Goal: Information Seeking & Learning: Learn about a topic

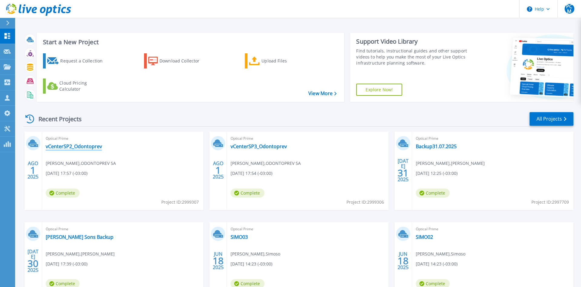
click at [80, 146] on link "vCenterSP2_Odontoprev" at bounding box center [74, 146] width 56 height 6
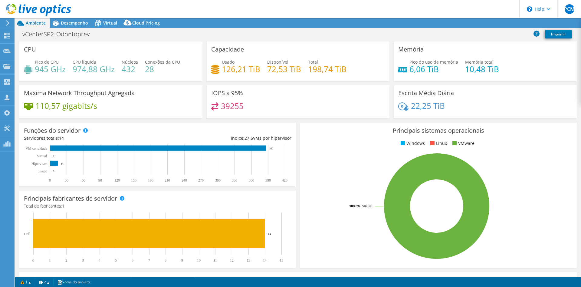
select select "SouthAmerica"
select select "BRL"
click at [74, 27] on div "Desempenho" at bounding box center [71, 23] width 42 height 10
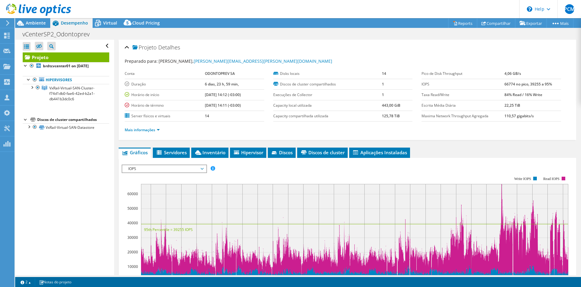
click at [155, 168] on span "IOPS" at bounding box center [164, 168] width 78 height 7
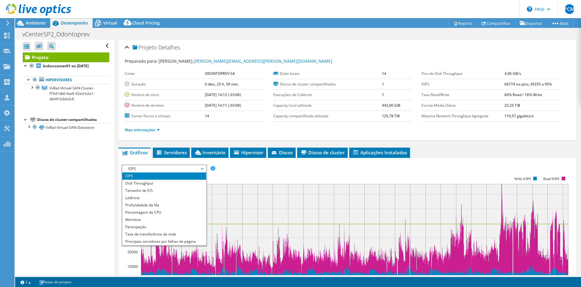
click at [82, 194] on div "Abrir Todos Fechar Todos Ocultar nós excluídos Filtro de árvore do projeto" at bounding box center [64, 157] width 99 height 235
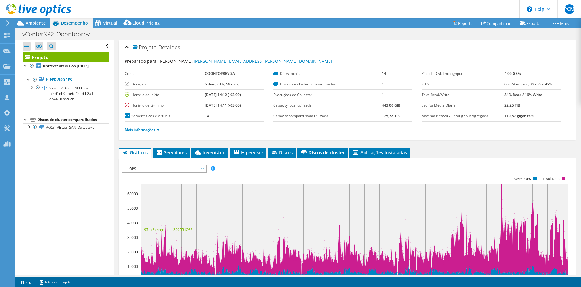
click at [152, 129] on link "Mais informações" at bounding box center [142, 129] width 35 height 5
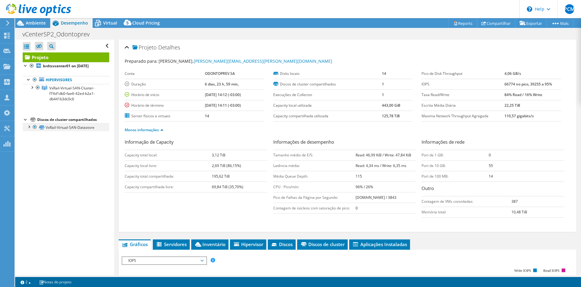
click at [27, 127] on div at bounding box center [29, 126] width 6 height 6
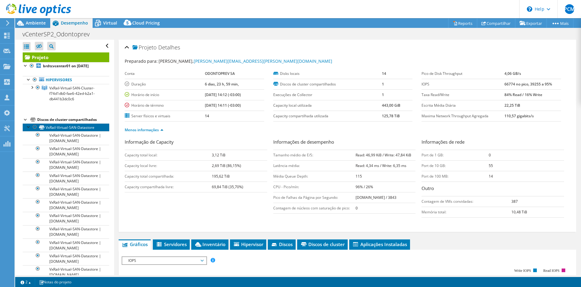
click at [25, 126] on link "VxRail-Virtual-SAN-Datastore" at bounding box center [66, 127] width 87 height 8
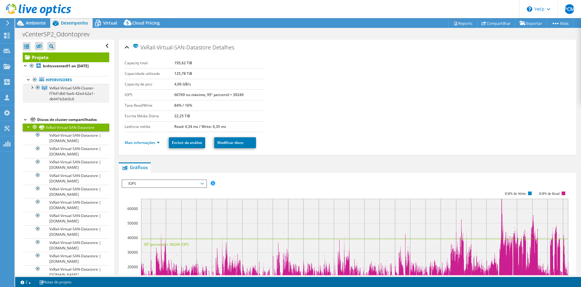
click at [33, 88] on div at bounding box center [32, 87] width 6 height 6
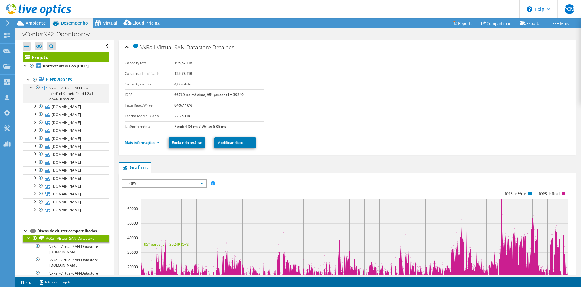
click at [33, 88] on div at bounding box center [32, 87] width 6 height 6
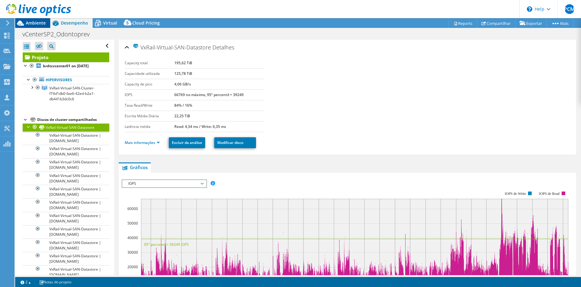
click at [35, 24] on span "Ambiente" at bounding box center [36, 23] width 20 height 6
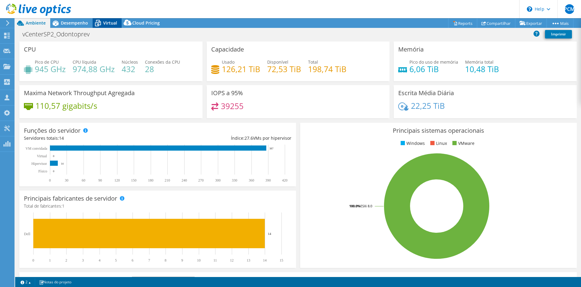
click at [108, 24] on span "Virtual" at bounding box center [110, 23] width 14 height 6
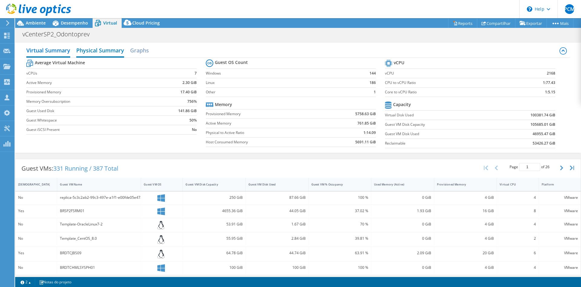
click at [101, 51] on h2 "Physical Summary" at bounding box center [100, 50] width 48 height 13
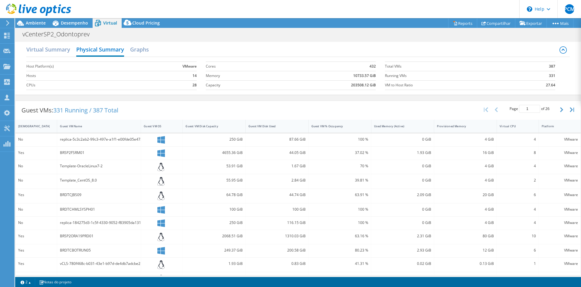
scroll to position [0, 0]
click at [75, 24] on span "Desempenho" at bounding box center [74, 23] width 27 height 6
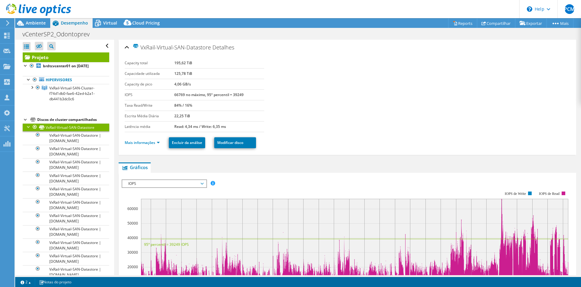
scroll to position [0, 0]
click at [57, 64] on b "brdtcvcenter01 on [DATE]" at bounding box center [66, 65] width 46 height 5
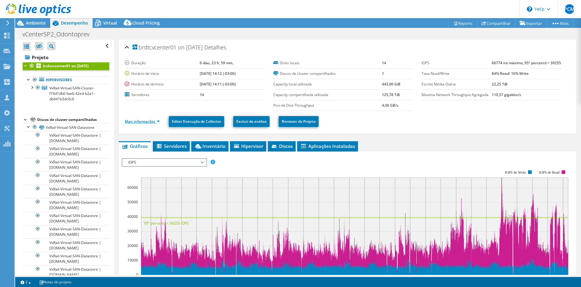
click at [157, 120] on link "Mais informações" at bounding box center [142, 121] width 35 height 5
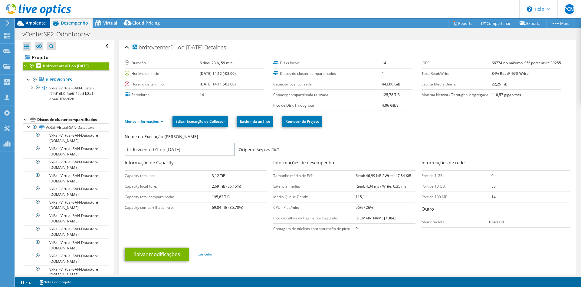
click at [39, 24] on span "Ambiente" at bounding box center [36, 23] width 20 height 6
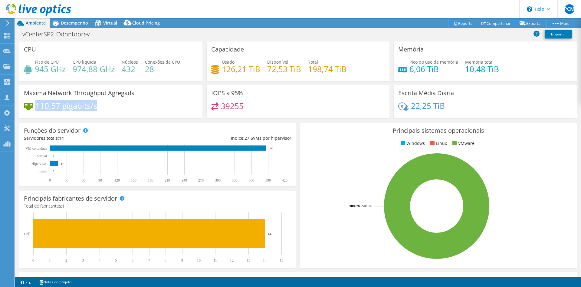
drag, startPoint x: 37, startPoint y: 106, endPoint x: 123, endPoint y: 110, distance: 85.8
click at [123, 110] on div "110,57 gigabits/s" at bounding box center [111, 108] width 174 height 13
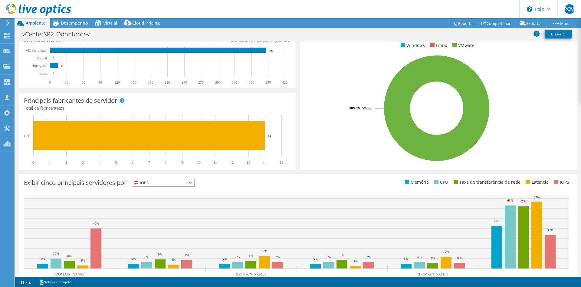
scroll to position [117, 0]
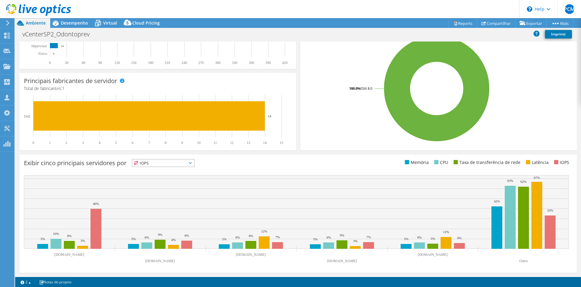
click at [181, 164] on span "IOPS" at bounding box center [163, 162] width 62 height 7
click at [273, 166] on div "Exibir cinco principais servidores por IOPS IOPS" at bounding box center [161, 164] width 274 height 10
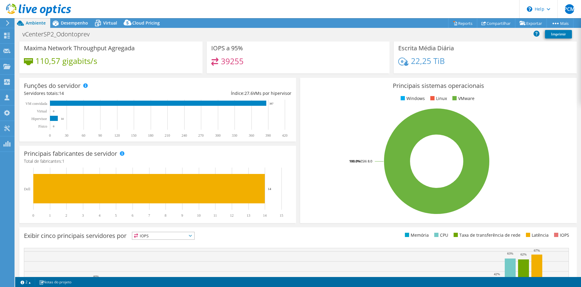
scroll to position [0, 0]
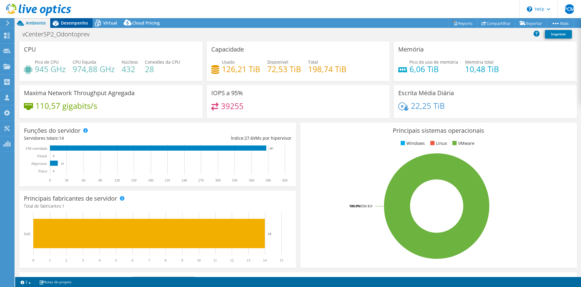
click at [75, 18] on div "Desempenho" at bounding box center [71, 23] width 42 height 10
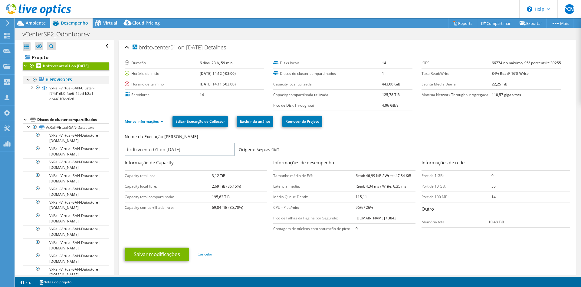
click at [28, 79] on div at bounding box center [29, 79] width 6 height 6
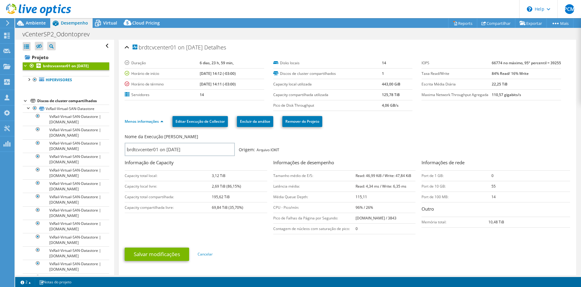
click at [23, 100] on div at bounding box center [26, 100] width 6 height 6
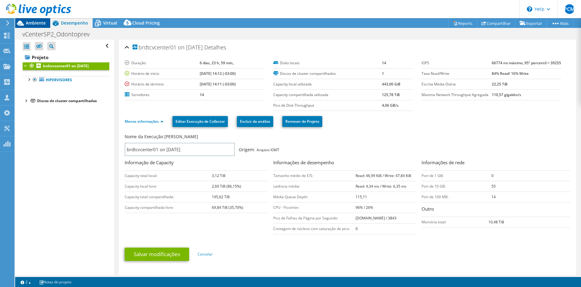
click at [41, 21] on span "Ambiente" at bounding box center [36, 23] width 20 height 6
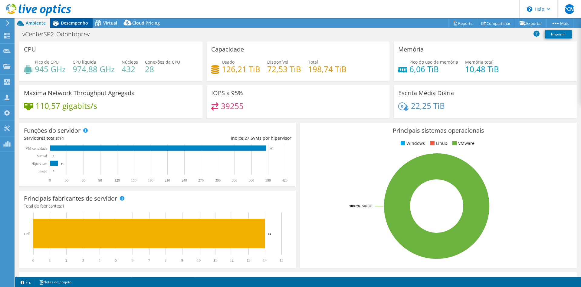
click at [68, 20] on span "Desempenho" at bounding box center [74, 23] width 27 height 6
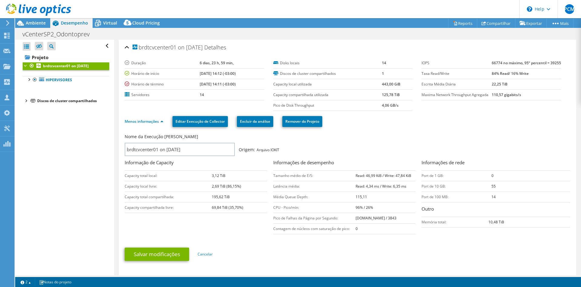
click at [71, 101] on div "Discos de cluster compartilhados" at bounding box center [73, 100] width 72 height 7
click at [24, 101] on div at bounding box center [26, 100] width 6 height 6
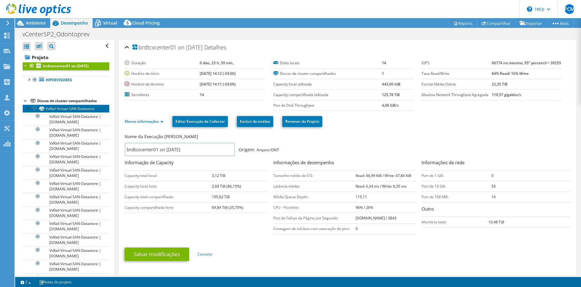
click at [72, 107] on link "VxRail-Virtual-SAN-Datastore" at bounding box center [66, 108] width 87 height 8
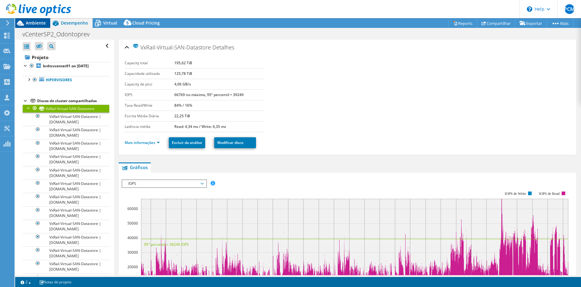
click at [41, 24] on span "Ambiente" at bounding box center [36, 23] width 20 height 6
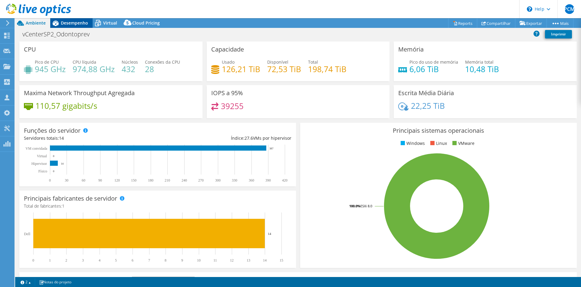
click at [68, 24] on span "Desempenho" at bounding box center [74, 23] width 27 height 6
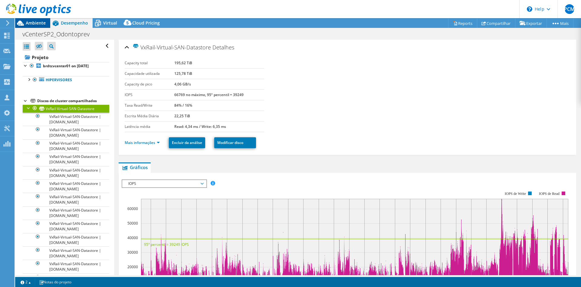
click at [41, 24] on span "Ambiente" at bounding box center [36, 23] width 20 height 6
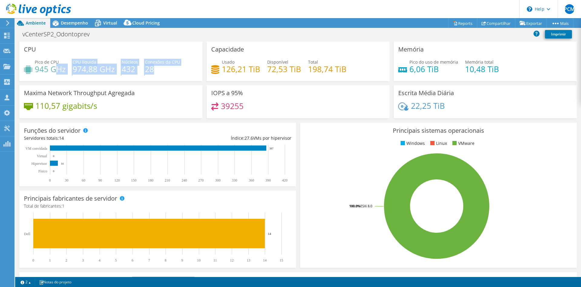
drag, startPoint x: 84, startPoint y: 68, endPoint x: 180, endPoint y: 68, distance: 96.3
click at [180, 68] on div "Pico de CPU 945 GHz CPU líquida 974,88 GHz Núcleos 432 Conexões da CPU 28" at bounding box center [111, 69] width 174 height 20
click at [165, 74] on div "Pico de CPU 945 GHz CPU líquida 974,88 GHz Núcleos 432 Conexões da CPU 28" at bounding box center [111, 69] width 174 height 20
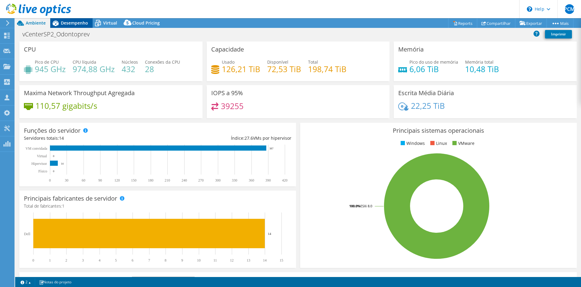
click at [67, 22] on span "Desempenho" at bounding box center [74, 23] width 27 height 6
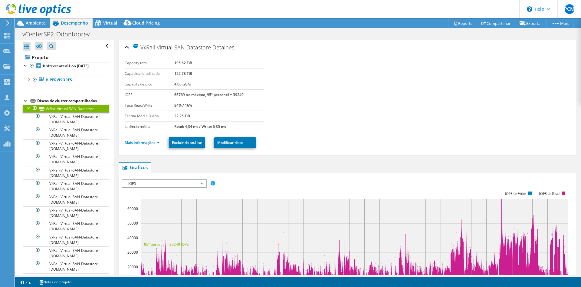
click at [28, 107] on div at bounding box center [29, 107] width 6 height 6
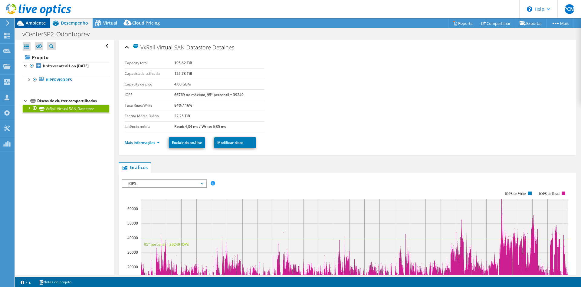
click at [27, 22] on span "Ambiente" at bounding box center [36, 23] width 20 height 6
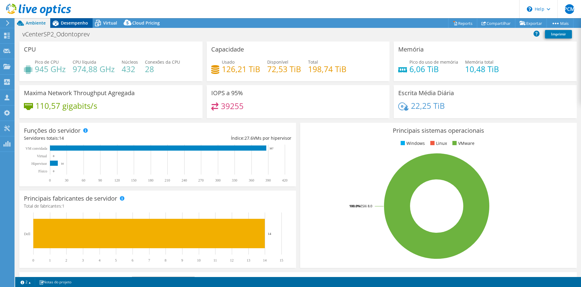
click at [66, 21] on span "Desempenho" at bounding box center [74, 23] width 27 height 6
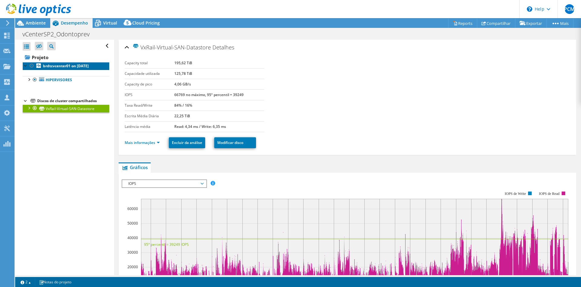
click at [60, 67] on b "brdtcvcenter01 on [DATE]" at bounding box center [66, 65] width 46 height 5
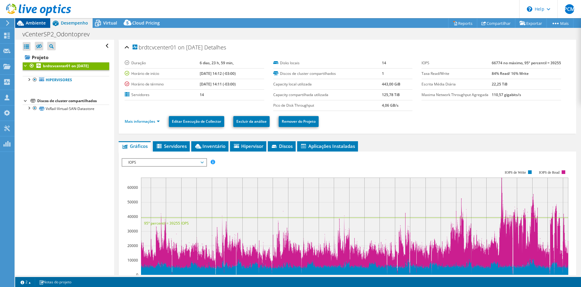
click at [33, 27] on div "Ambiente" at bounding box center [32, 23] width 35 height 10
